Goal: Task Accomplishment & Management: Use online tool/utility

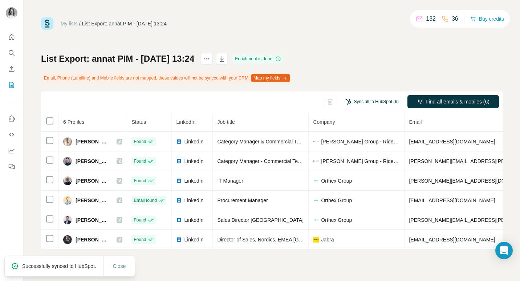
click at [358, 101] on button "Sync all to HubSpot (6)" at bounding box center [372, 101] width 64 height 11
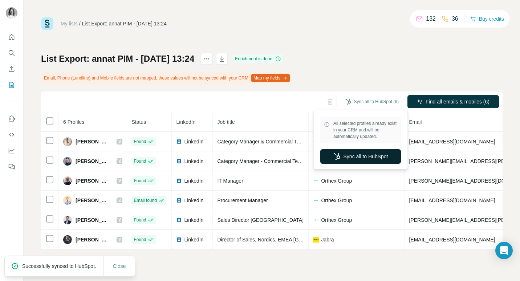
click at [364, 155] on button "Sync all to HubSpot" at bounding box center [360, 156] width 81 height 15
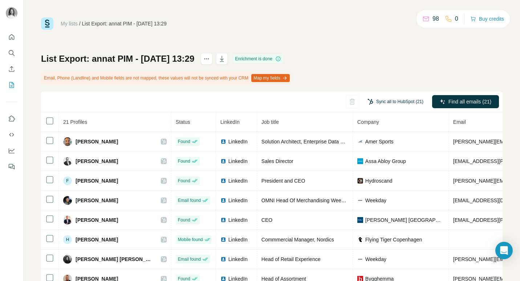
click at [381, 102] on button "Sync all to HubSpot (21)" at bounding box center [395, 101] width 66 height 11
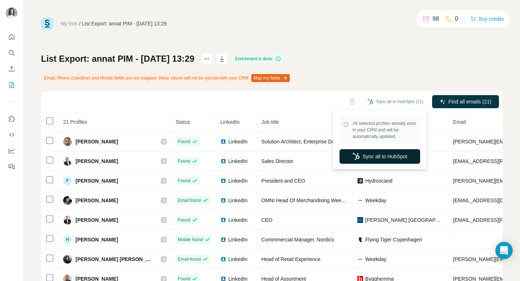
click at [373, 156] on button "Sync all to HubSpot" at bounding box center [380, 156] width 81 height 15
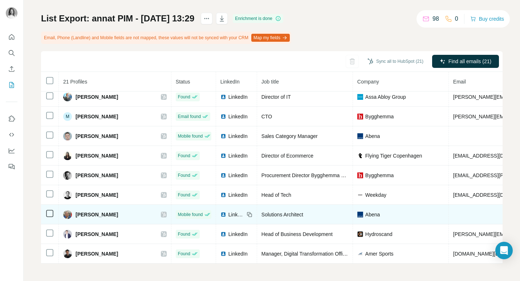
scroll to position [243, 0]
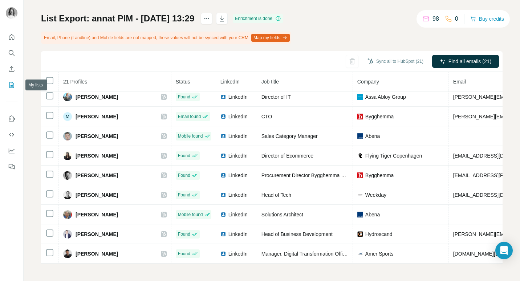
click at [10, 85] on icon "My lists" at bounding box center [11, 84] width 7 height 7
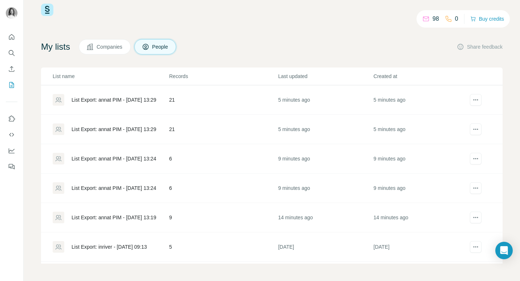
click at [90, 130] on div "List Export: annat PIM - 26/08/2025 13:29" at bounding box center [114, 129] width 85 height 7
click at [140, 99] on div "List Export: annat PIM - 26/08/2025 13:29" at bounding box center [114, 99] width 85 height 7
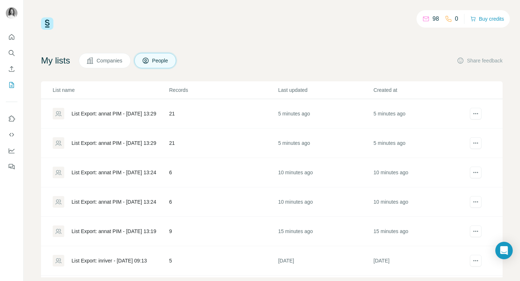
click at [122, 112] on div "List Export: annat PIM - 26/08/2025 13:29" at bounding box center [114, 113] width 85 height 7
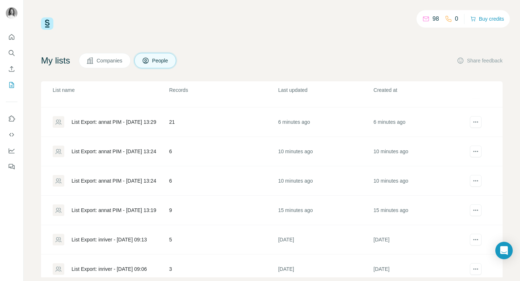
scroll to position [16, 0]
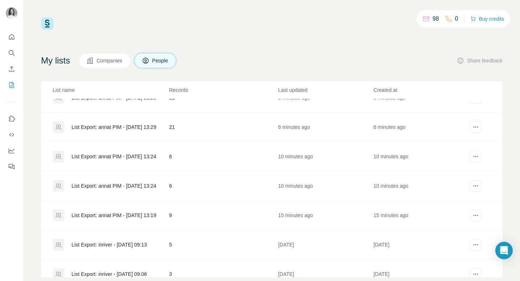
click at [112, 185] on div "List Export: annat PIM - [DATE] 13:24" at bounding box center [114, 185] width 85 height 7
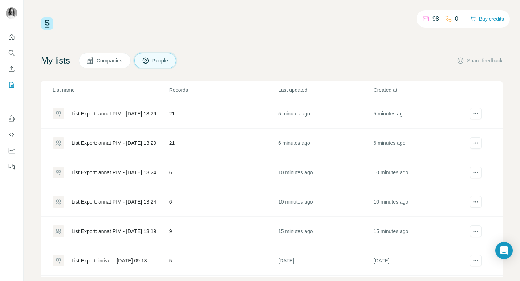
click at [132, 172] on div "List Export: annat PIM - [DATE] 13:24" at bounding box center [114, 172] width 85 height 7
click at [106, 142] on div "List Export: annat PIM - 26/08/2025 13:29" at bounding box center [114, 142] width 85 height 7
